Goal: Task Accomplishment & Management: Manage account settings

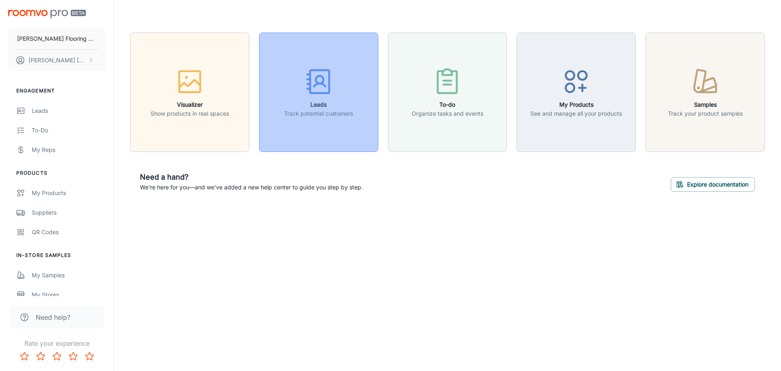
click at [338, 96] on div "button" at bounding box center [318, 83] width 69 height 34
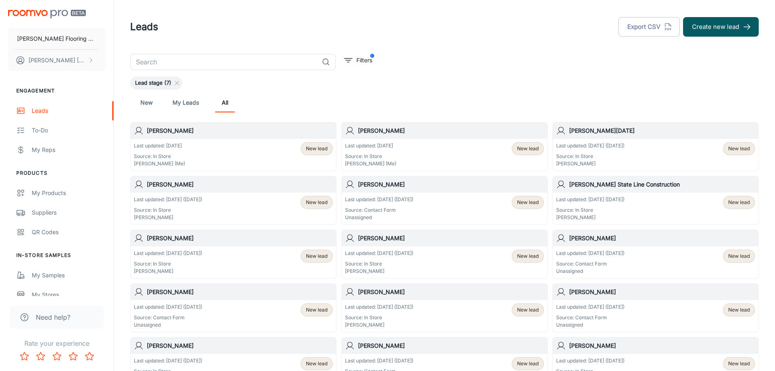
click at [468, 157] on div "Last updated: [DATE] Source: In Store [PERSON_NAME] (Me) New lead" at bounding box center [444, 154] width 199 height 25
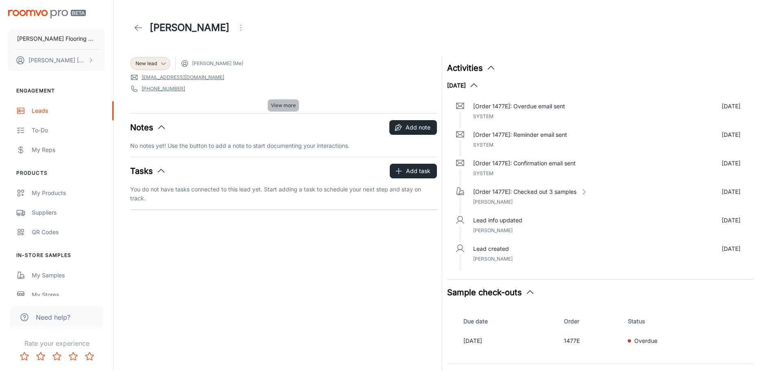
click at [279, 106] on span "View more" at bounding box center [283, 105] width 25 height 7
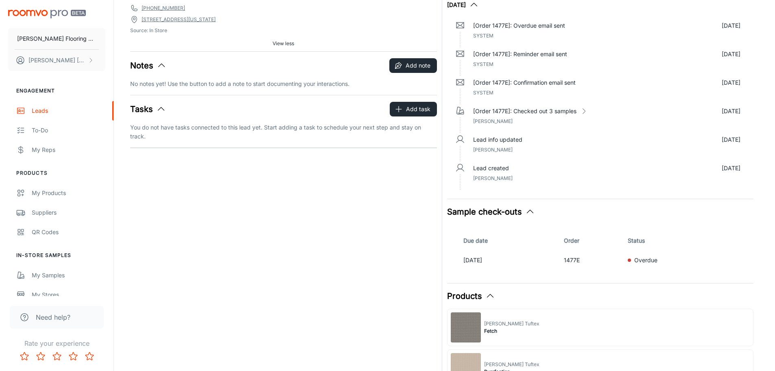
scroll to position [81, 0]
click at [501, 257] on p "[DATE]" at bounding box center [510, 259] width 94 height 9
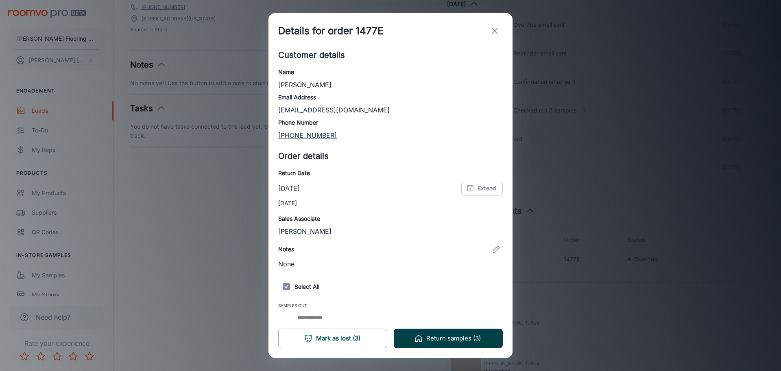
click at [444, 340] on button "Return samples (3)" at bounding box center [448, 338] width 109 height 20
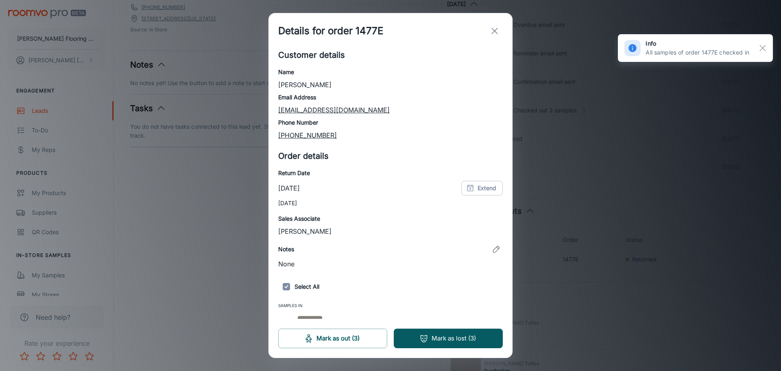
click at [496, 26] on icon "exit" at bounding box center [495, 31] width 10 height 10
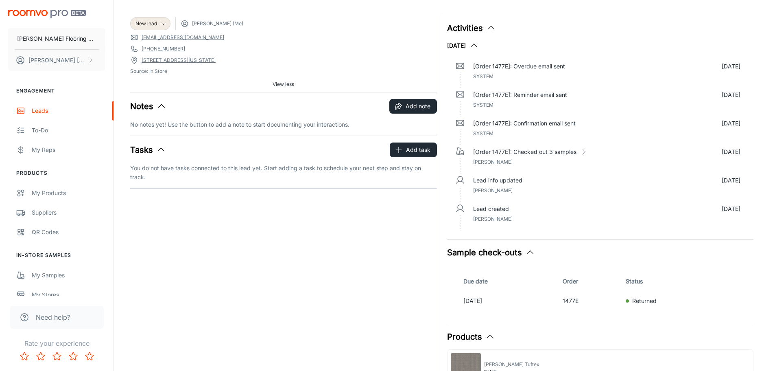
scroll to position [0, 0]
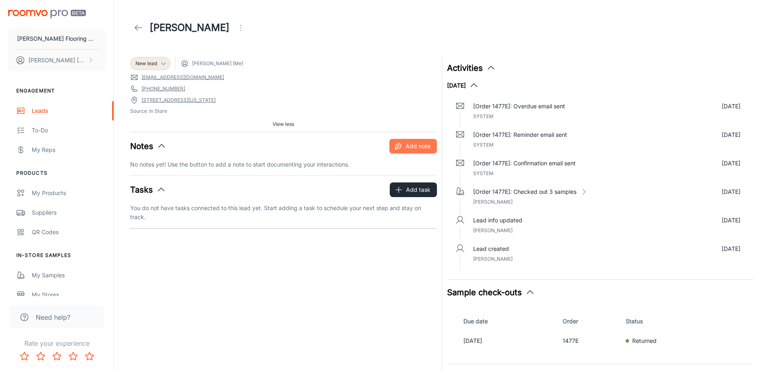
click at [423, 143] on button "Add note" at bounding box center [413, 146] width 48 height 15
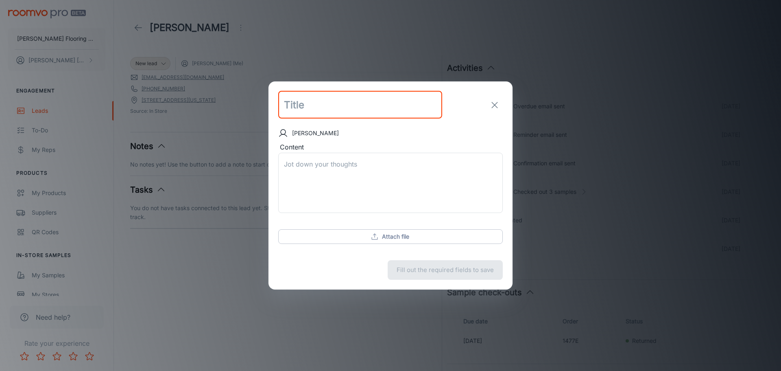
click at [339, 101] on input "text" at bounding box center [360, 105] width 164 height 28
type input "Chosen"
click at [341, 164] on textarea "Content" at bounding box center [390, 183] width 213 height 47
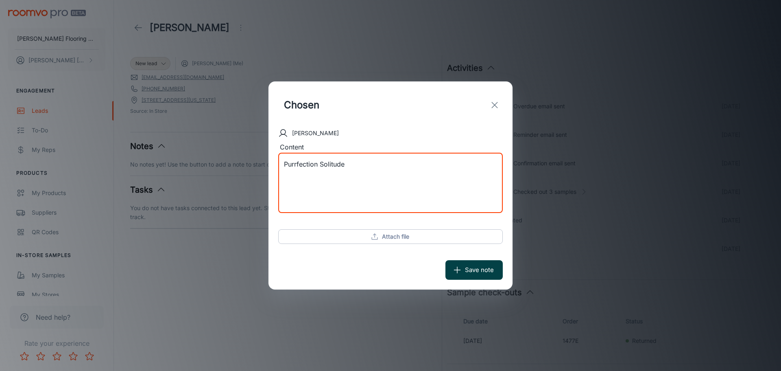
type textarea "Purrfection Solitude"
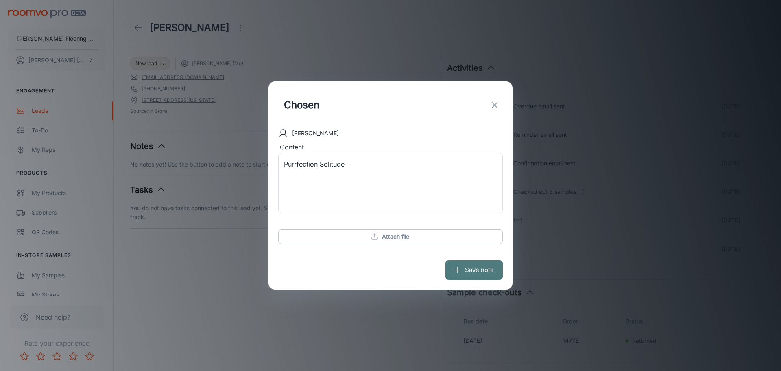
click at [483, 272] on button "Save note" at bounding box center [474, 270] width 57 height 20
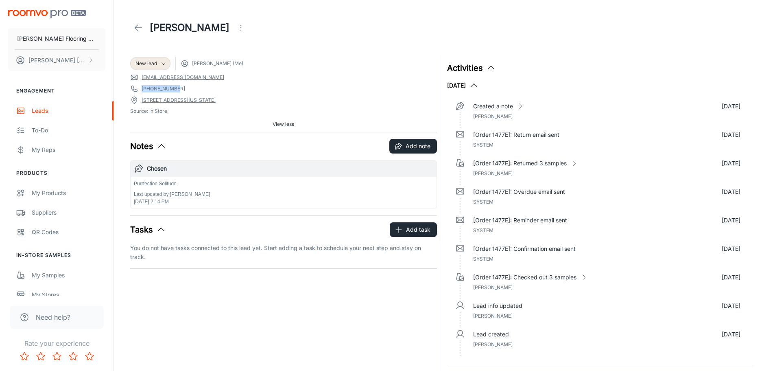
drag, startPoint x: 178, startPoint y: 89, endPoint x: 143, endPoint y: 89, distance: 35.4
click at [143, 89] on span "[PHONE_NUMBER]" at bounding box center [283, 89] width 307 height 8
copy link "[PHONE_NUMBER]"
